Goal: Information Seeking & Learning: Learn about a topic

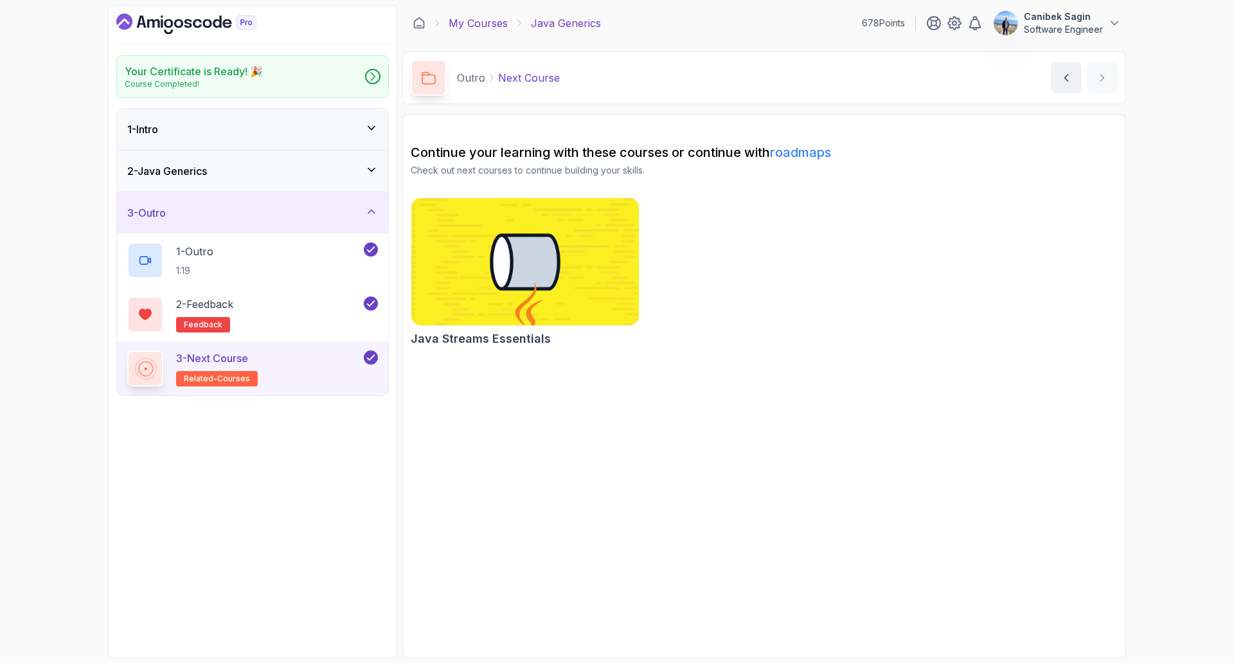
click at [483, 23] on link "My Courses" at bounding box center [478, 22] width 59 height 15
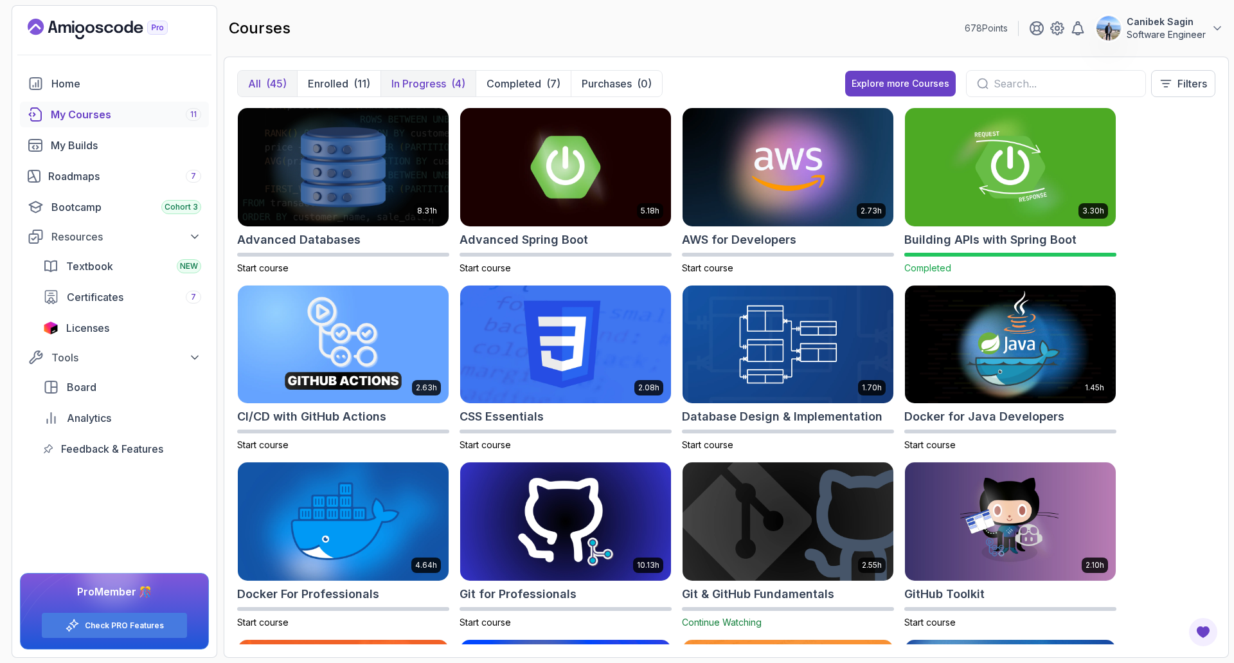
click at [425, 85] on p "In Progress" at bounding box center [418, 83] width 55 height 15
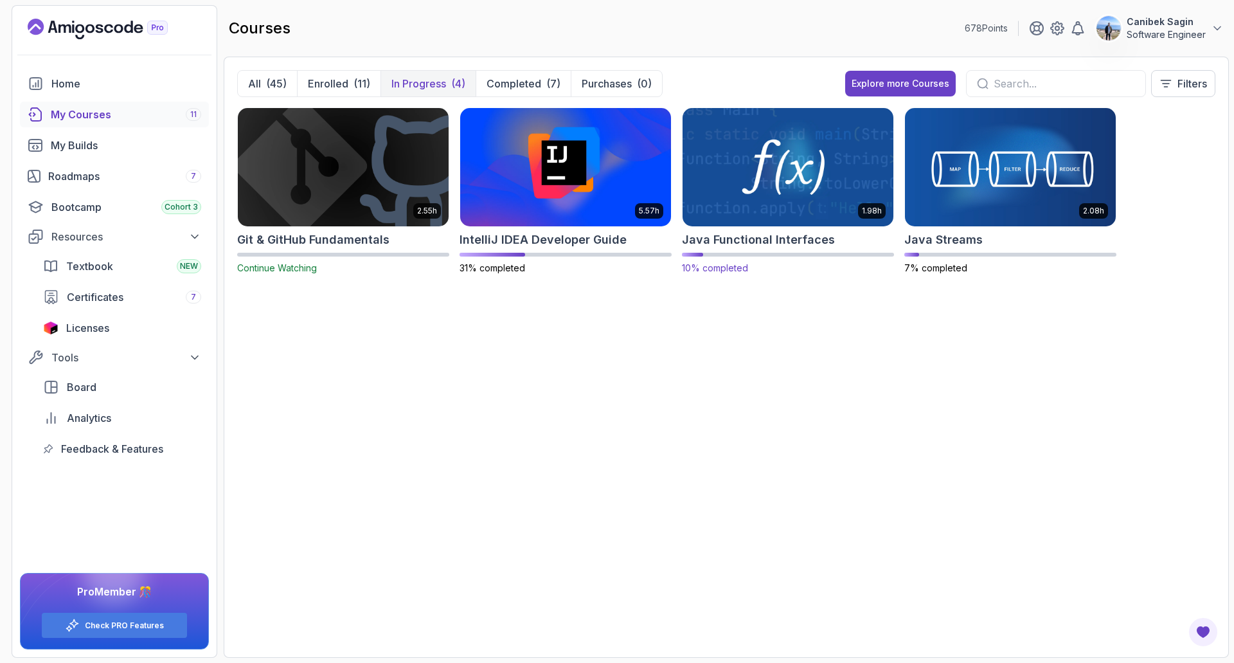
click at [800, 240] on h2 "Java Functional Interfaces" at bounding box center [758, 240] width 153 height 18
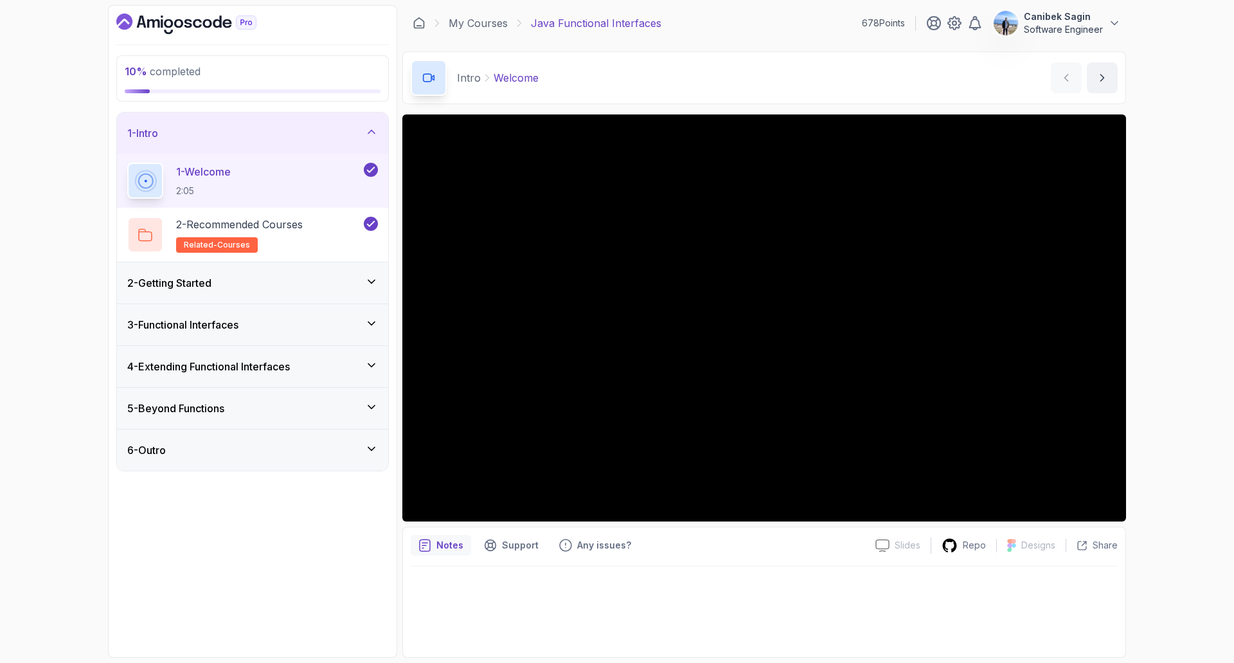
click at [302, 284] on div "2 - Getting Started" at bounding box center [252, 282] width 251 height 15
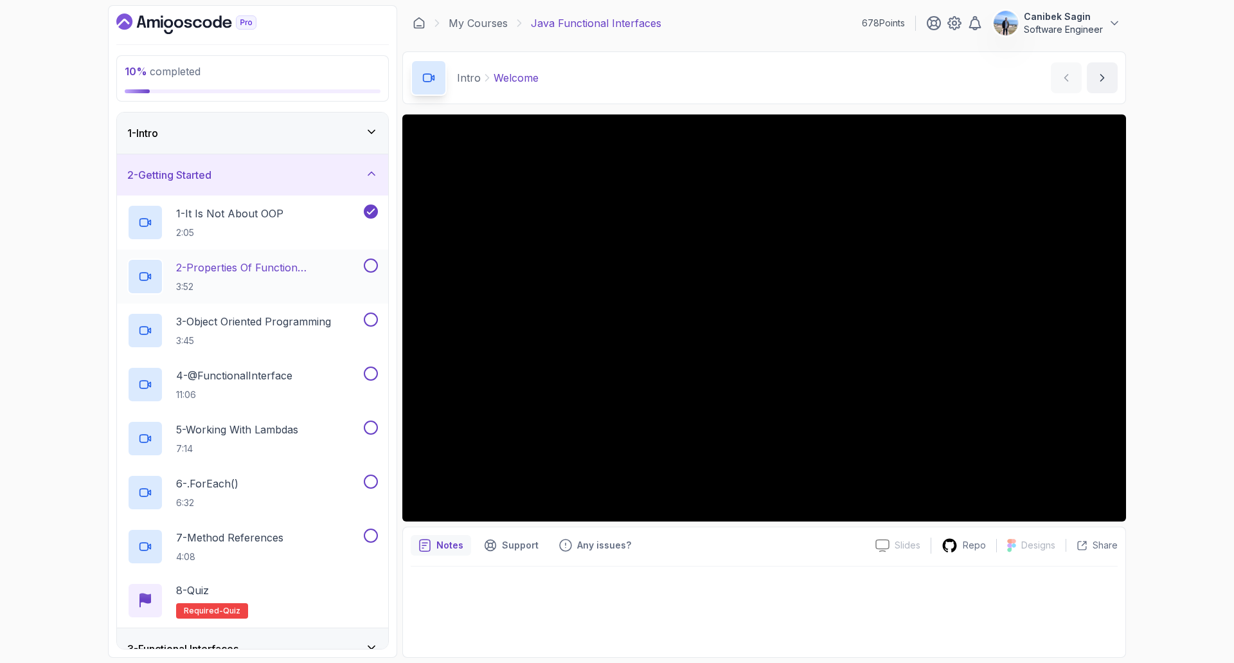
click at [298, 278] on h2 "2 - Properties Of Function Programming 3:52" at bounding box center [268, 276] width 185 height 33
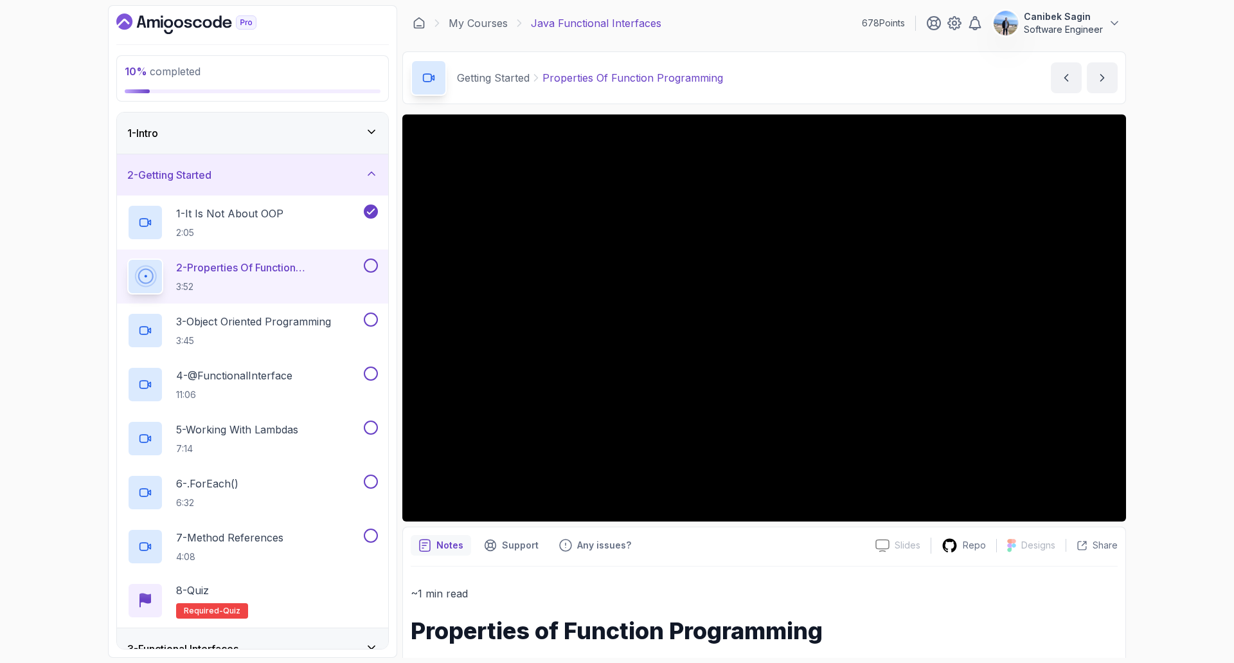
click at [1187, 465] on div "10 % completed 1 - Intro 2 - Getting Started 1 - It Is Not About OOP 2:05 2 - P…" at bounding box center [617, 331] width 1234 height 663
click at [366, 266] on button at bounding box center [371, 265] width 14 height 14
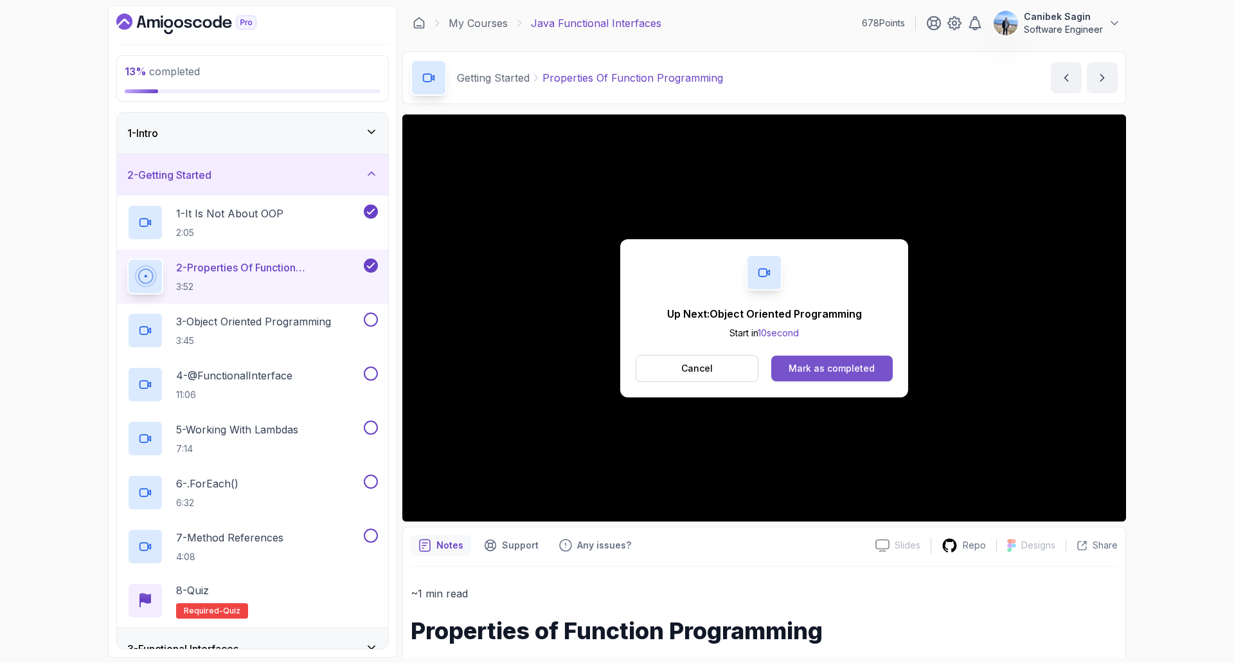
click at [812, 365] on div "Mark as completed" at bounding box center [832, 368] width 86 height 13
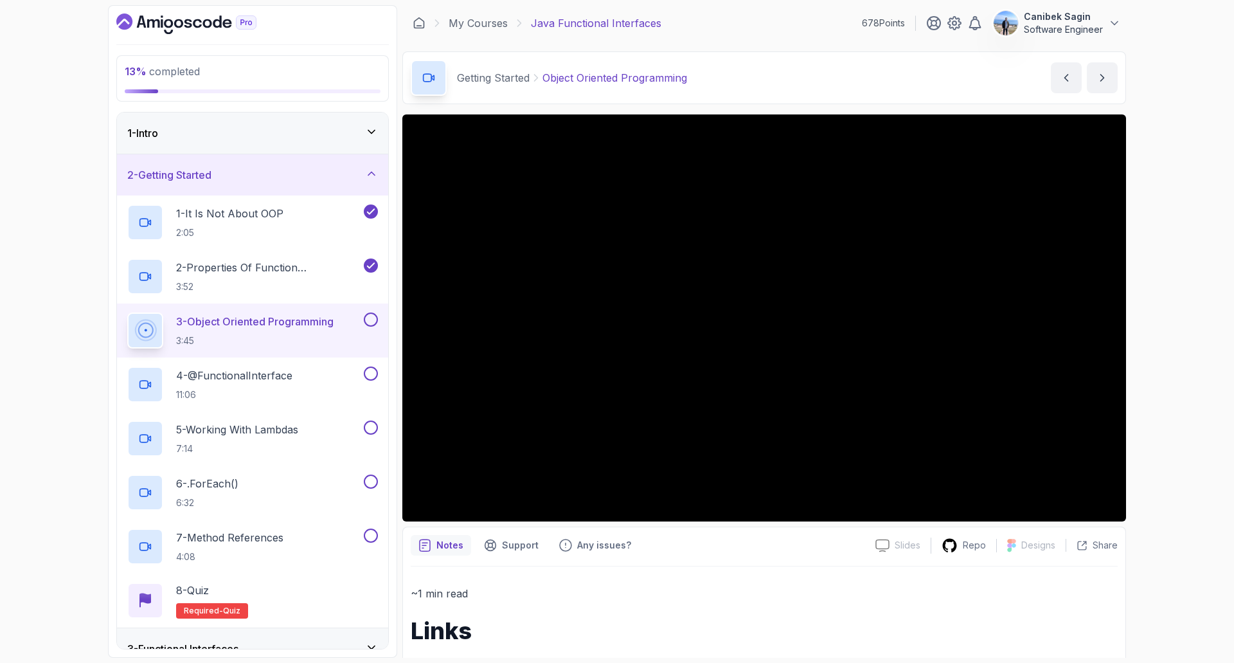
click at [374, 320] on button at bounding box center [371, 319] width 14 height 14
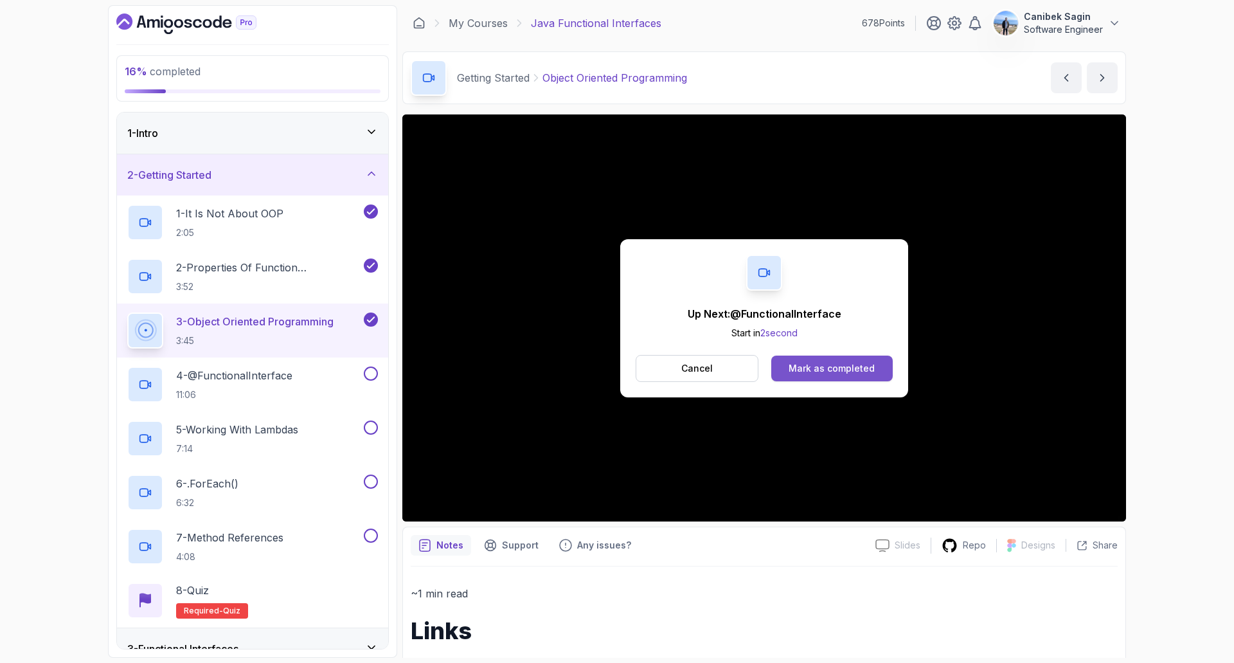
click at [849, 373] on div "Mark as completed" at bounding box center [832, 368] width 86 height 13
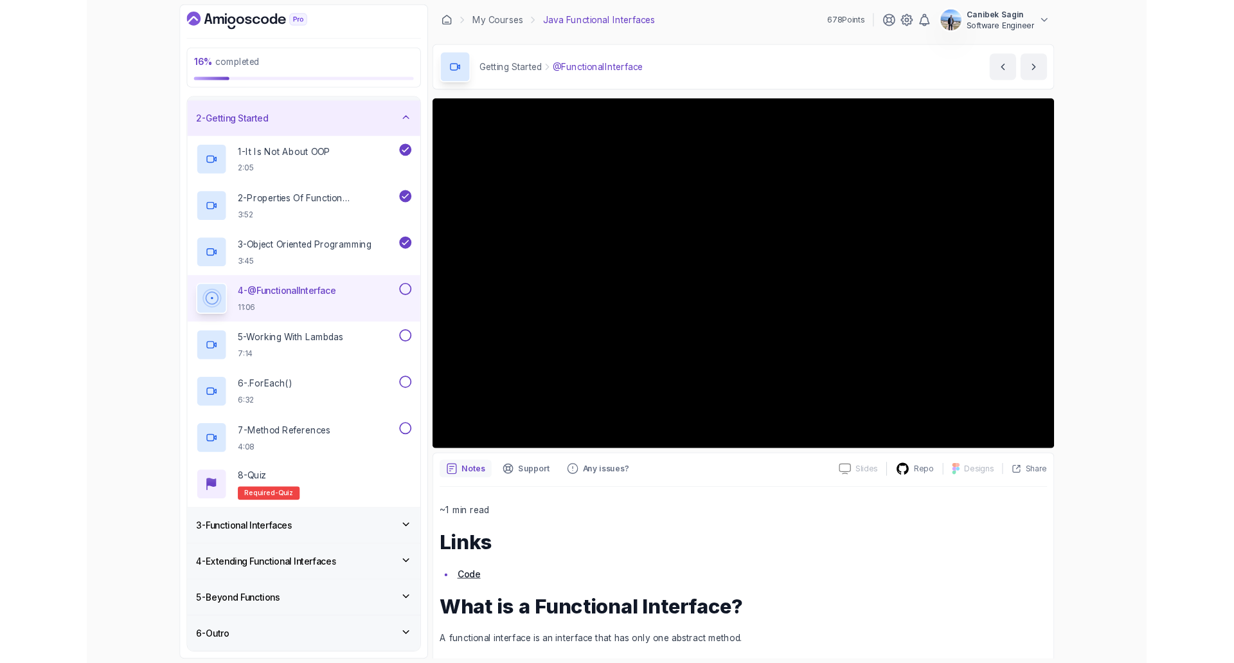
scroll to position [64, 0]
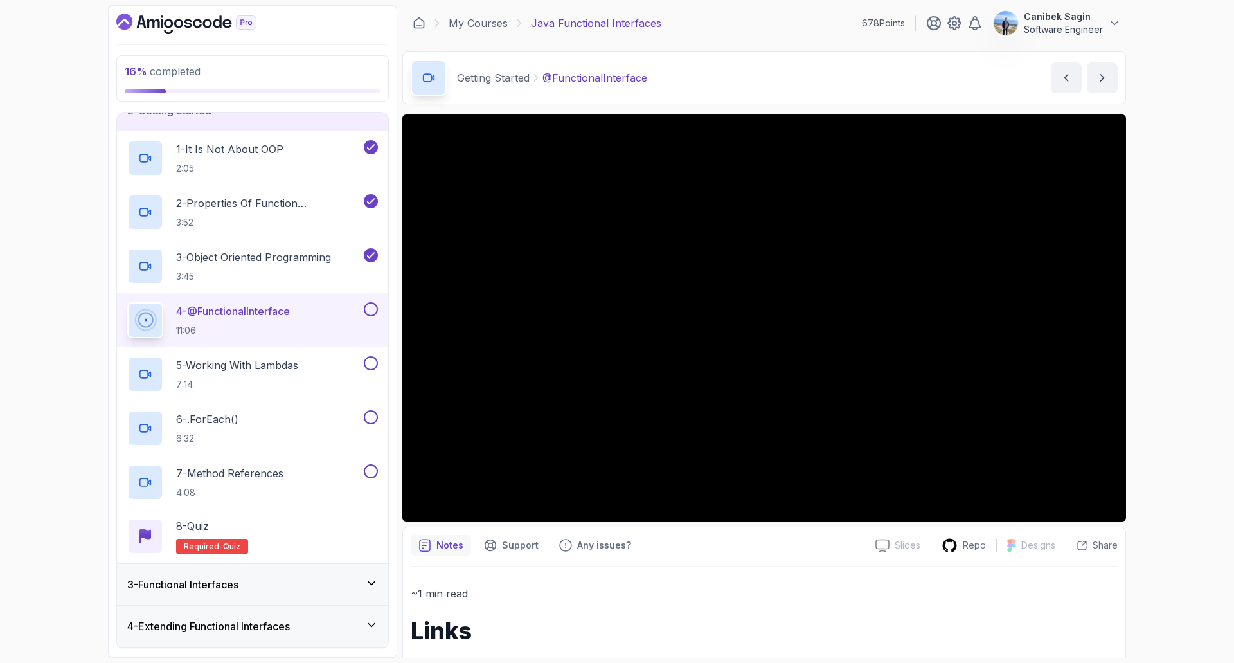
click at [366, 306] on button at bounding box center [371, 309] width 14 height 14
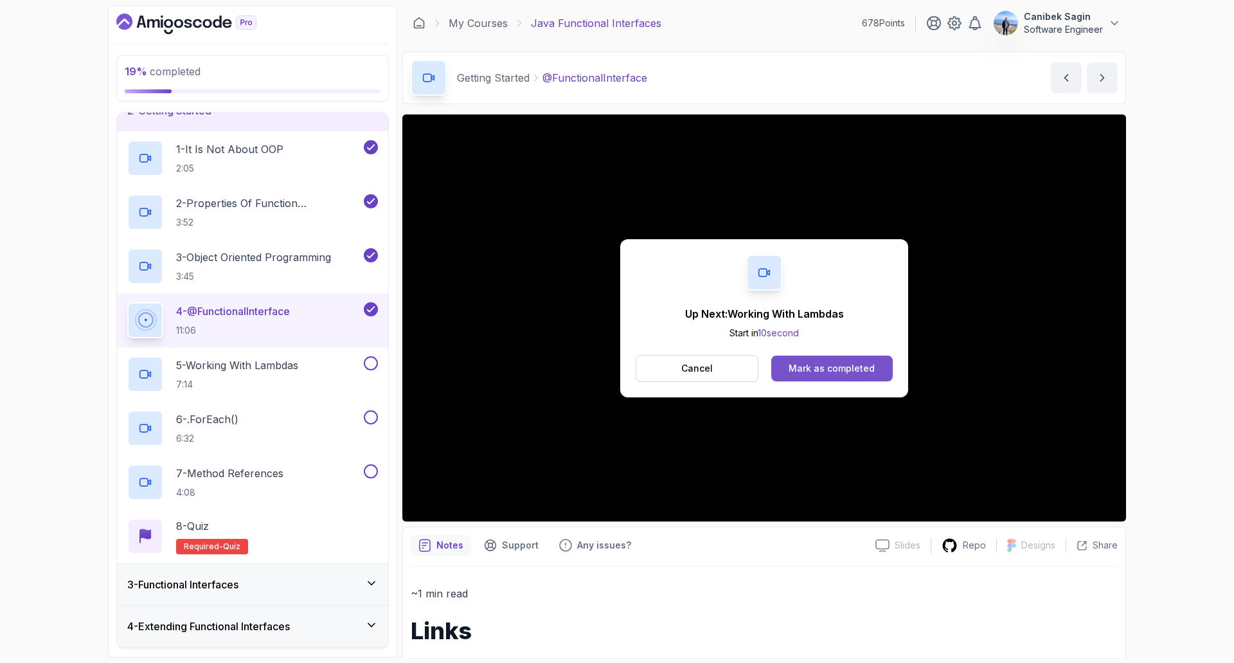
click at [855, 370] on div "Mark as completed" at bounding box center [832, 368] width 86 height 13
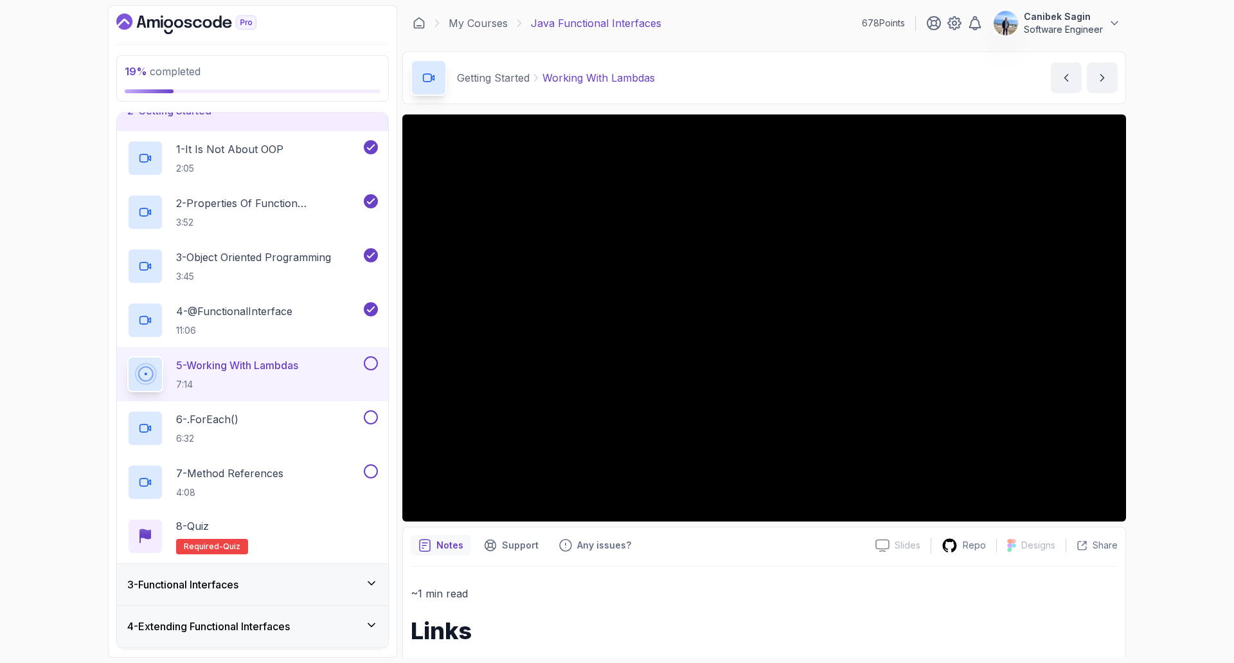
click at [255, 583] on div "3 - Functional Interfaces" at bounding box center [252, 584] width 251 height 15
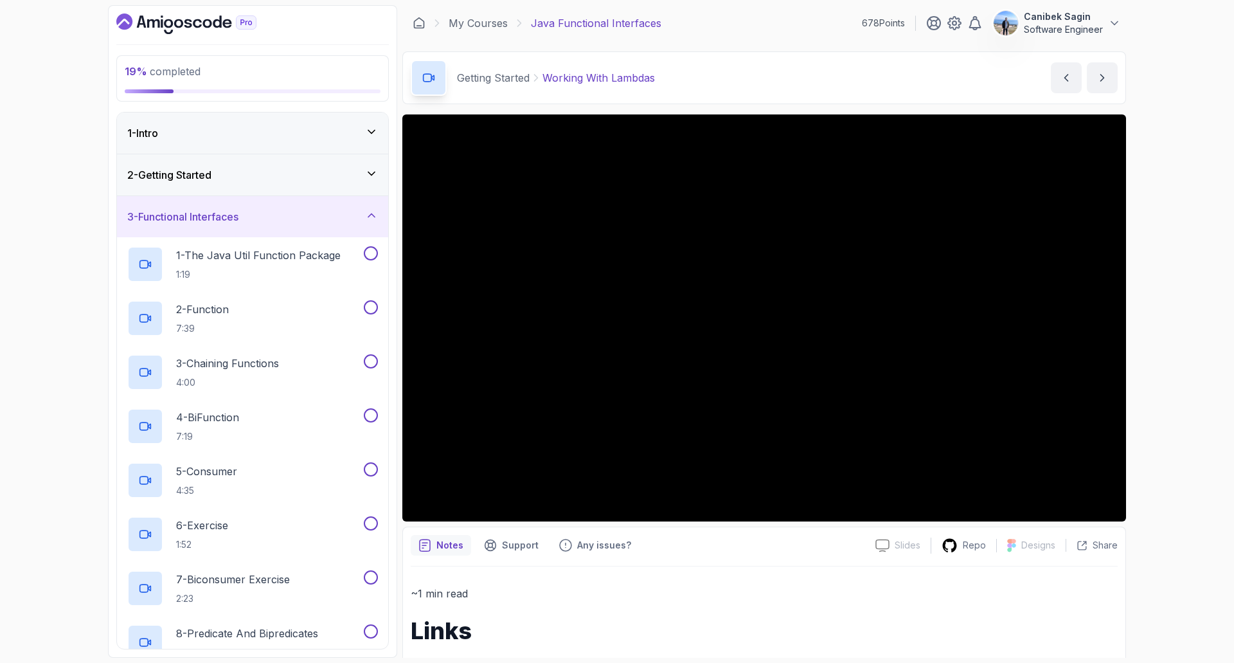
click at [224, 179] on div "2 - Getting Started" at bounding box center [252, 174] width 251 height 15
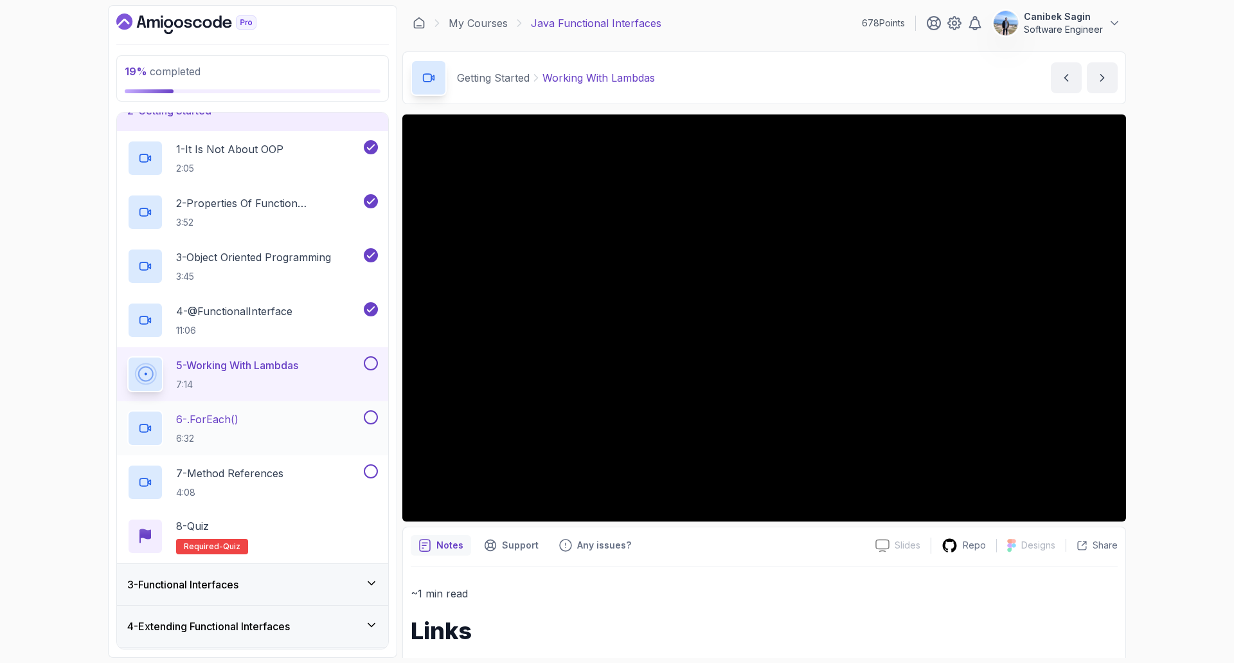
scroll to position [146, 0]
